Goal: Transaction & Acquisition: Obtain resource

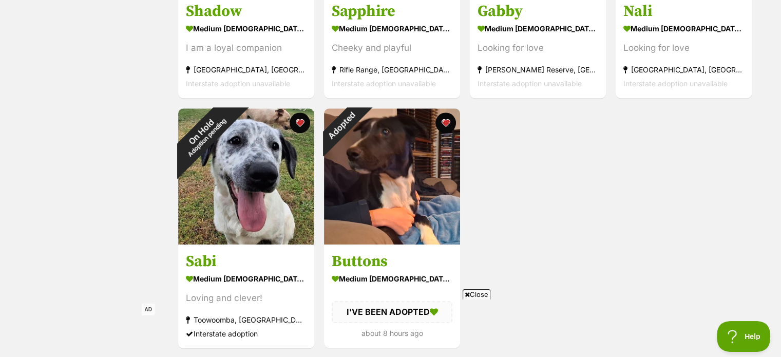
scroll to position [1078, 0]
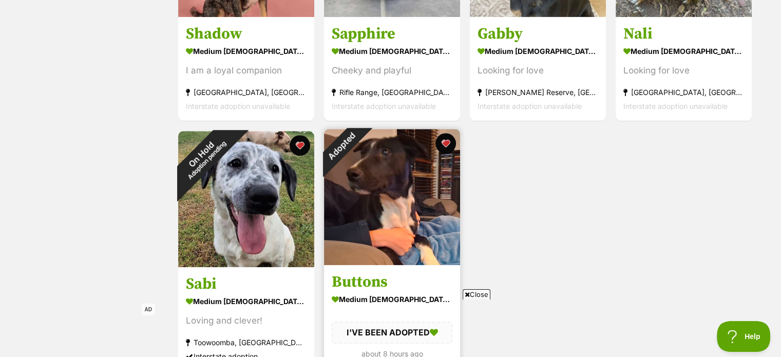
click at [382, 213] on img at bounding box center [392, 197] width 136 height 136
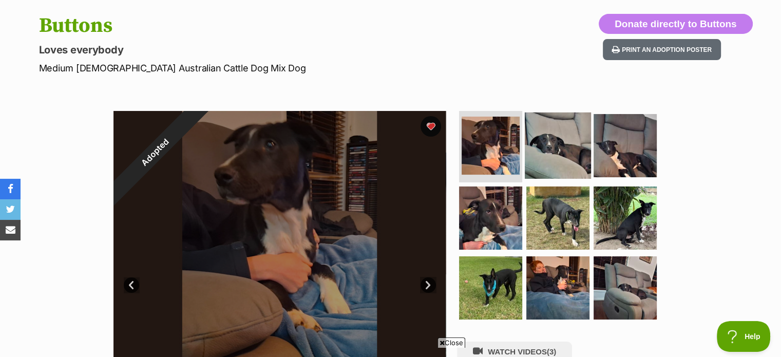
click at [541, 138] on img at bounding box center [558, 145] width 66 height 66
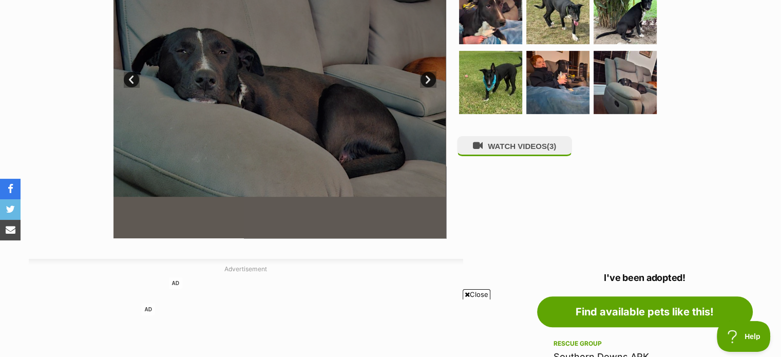
scroll to position [257, 0]
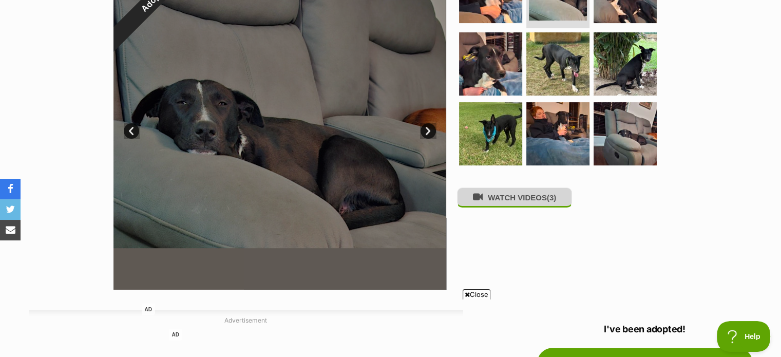
click at [530, 195] on button "WATCH VIDEOS (3)" at bounding box center [514, 197] width 115 height 20
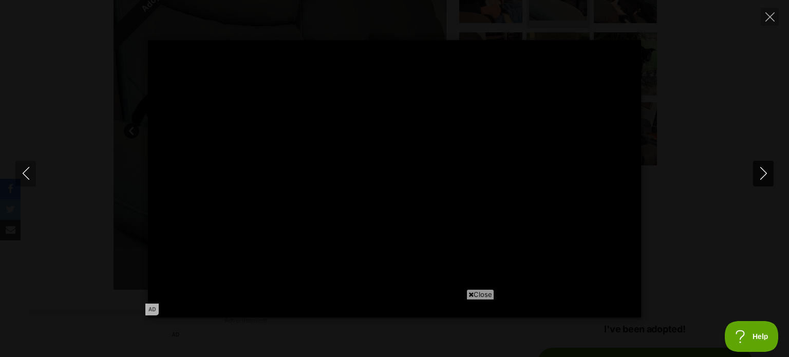
type input "100"
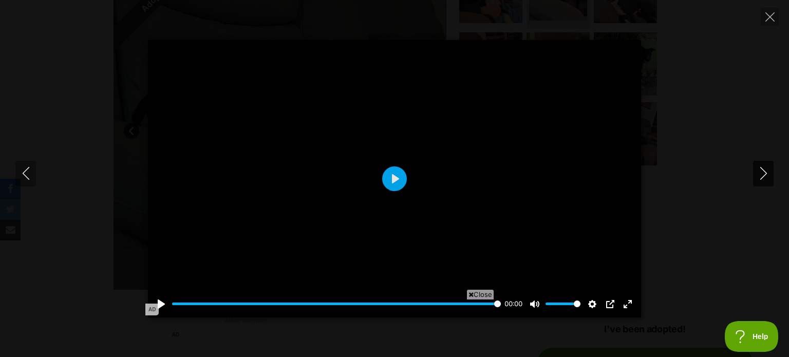
click at [764, 172] on icon "Next" at bounding box center [763, 173] width 13 height 13
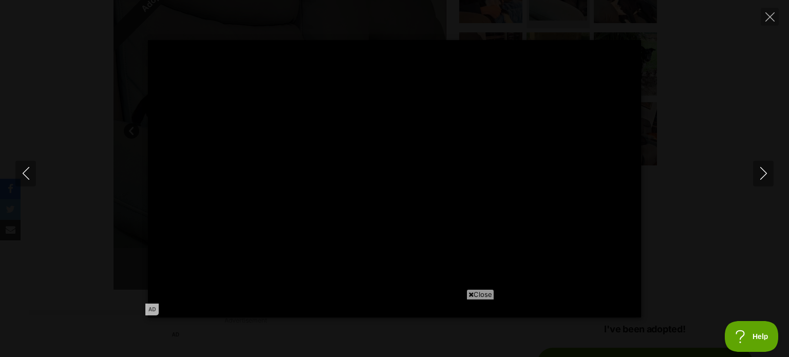
click at [694, 175] on div "Pause Play % buffered 00:00 -00:00 Unmute Mute Disable captions Enable captions…" at bounding box center [394, 178] width 789 height 277
type input "96.9"
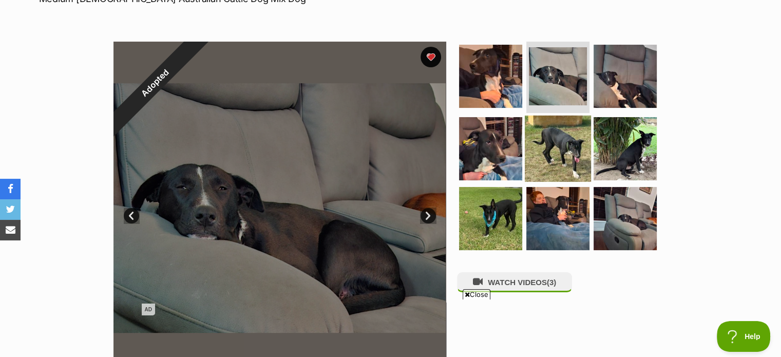
scroll to position [154, 0]
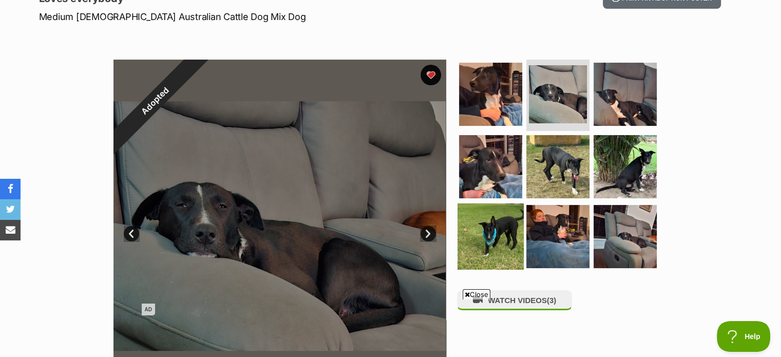
click at [470, 228] on img at bounding box center [490, 236] width 66 height 66
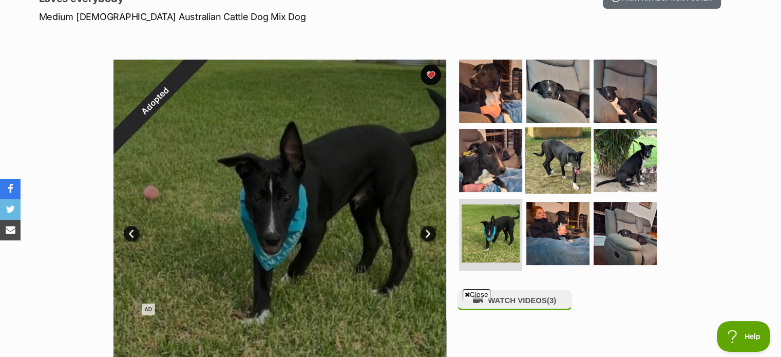
click at [551, 149] on img at bounding box center [558, 160] width 66 height 66
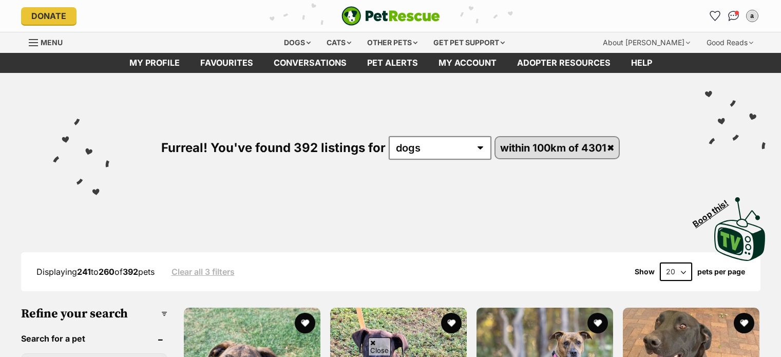
scroll to position [205, 0]
